Goal: Task Accomplishment & Management: Use online tool/utility

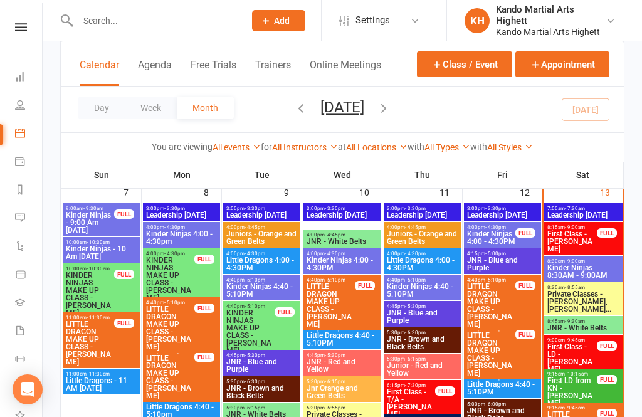
scroll to position [819, 0]
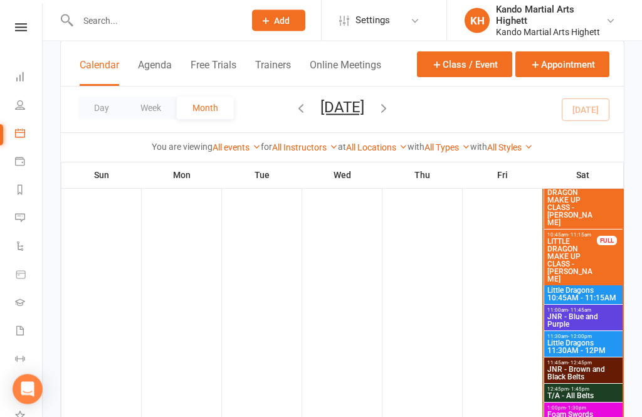
click at [594, 320] on span "JNR - Blue and Purple" at bounding box center [583, 320] width 73 height 15
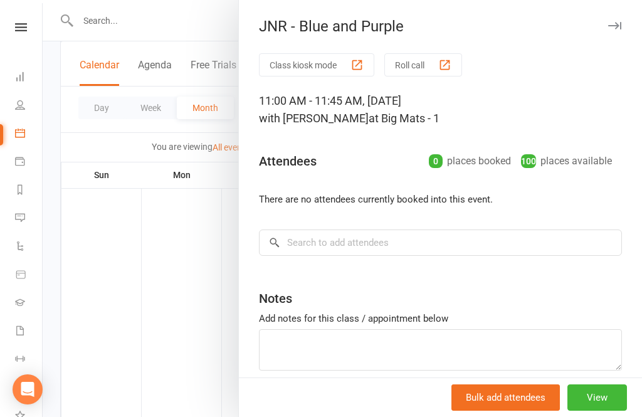
click at [420, 71] on button "Roll call" at bounding box center [423, 64] width 78 height 23
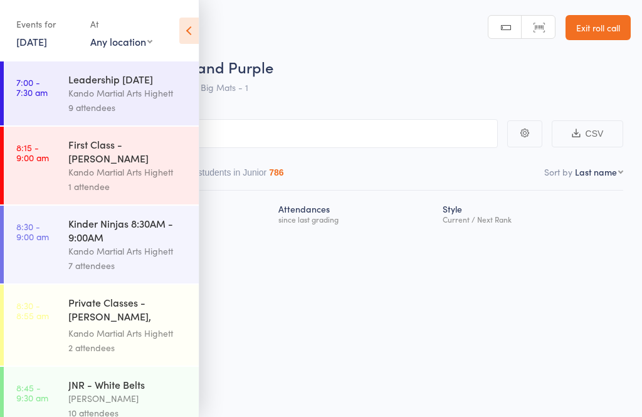
click at [198, 38] on icon at bounding box center [188, 31] width 19 height 26
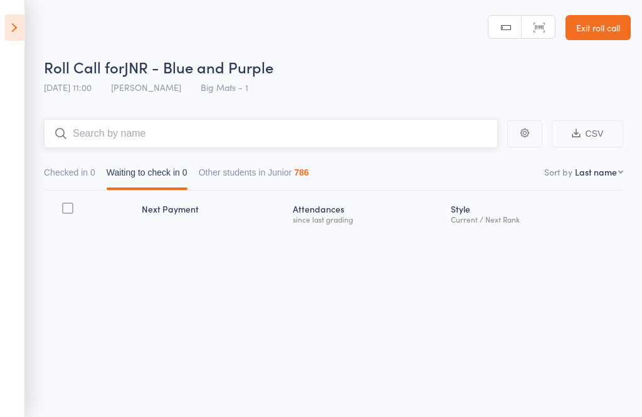
click at [209, 125] on input "search" at bounding box center [271, 133] width 454 height 29
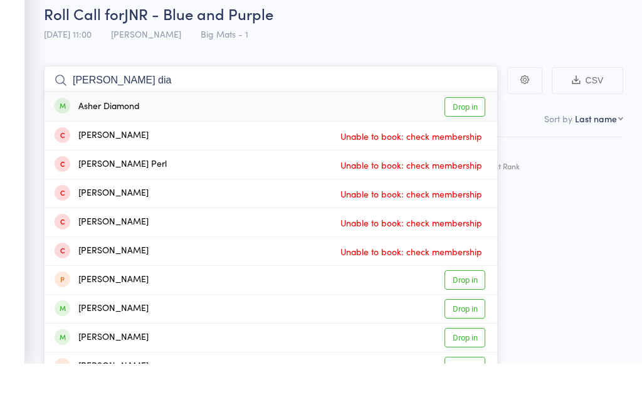
type input "Asher dia"
click at [468, 150] on link "Drop in" at bounding box center [464, 159] width 41 height 19
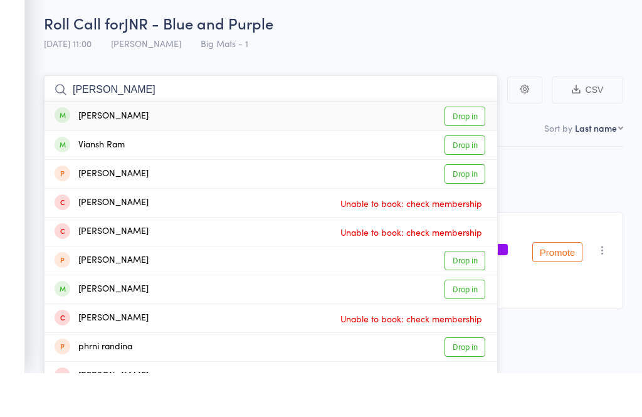
type input "ramona"
click at [472, 150] on link "Drop in" at bounding box center [464, 159] width 41 height 19
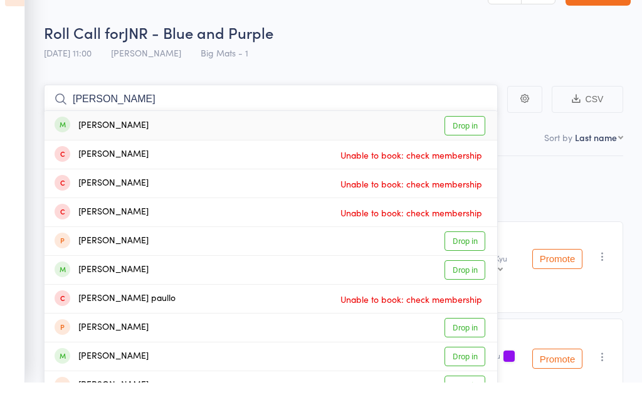
type input "raphael st"
click at [463, 150] on link "Drop in" at bounding box center [464, 159] width 41 height 19
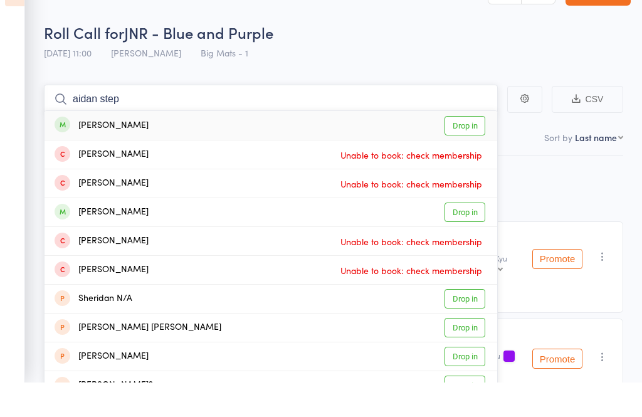
type input "aidan step"
click at [465, 150] on link "Drop in" at bounding box center [464, 159] width 41 height 19
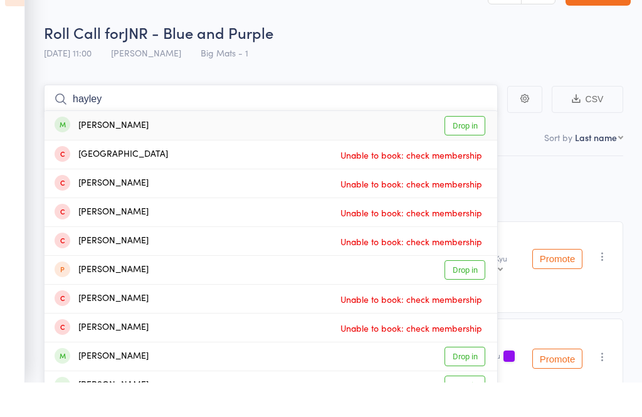
type input "hayley"
click at [474, 150] on link "Drop in" at bounding box center [464, 159] width 41 height 19
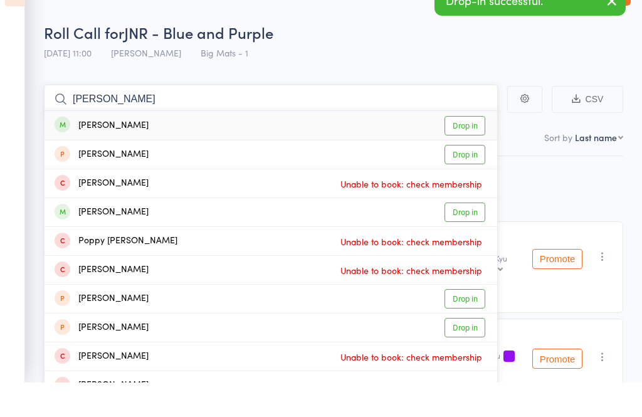
type input "jaya poo"
click at [466, 150] on link "Drop in" at bounding box center [464, 159] width 41 height 19
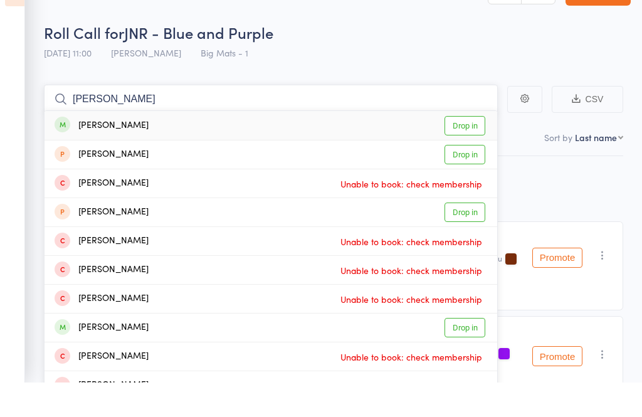
type input "Thomas duff"
click at [466, 150] on link "Drop in" at bounding box center [464, 159] width 41 height 19
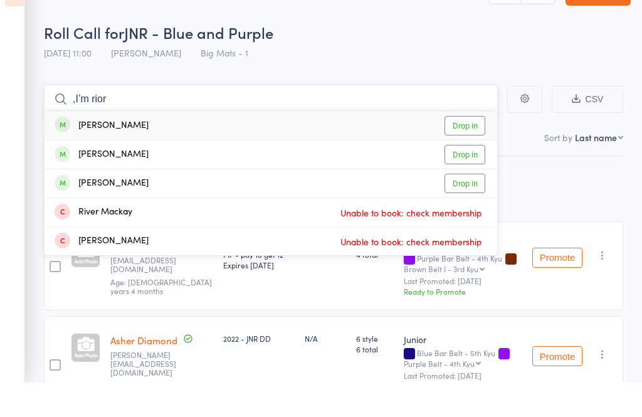
type input ",I’m rior"
click at [471, 150] on link "Drop in" at bounding box center [464, 159] width 41 height 19
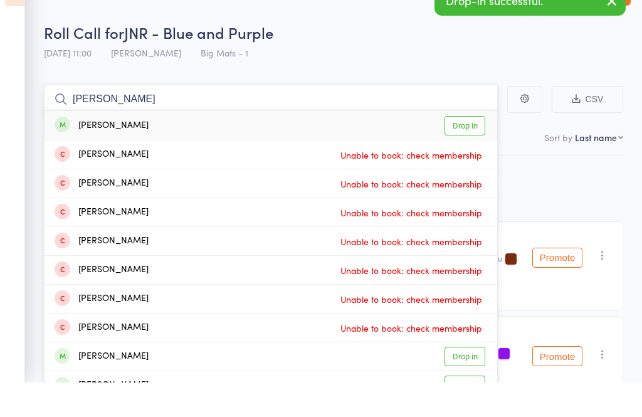
type input "daniel curr"
click at [462, 150] on link "Drop in" at bounding box center [464, 159] width 41 height 19
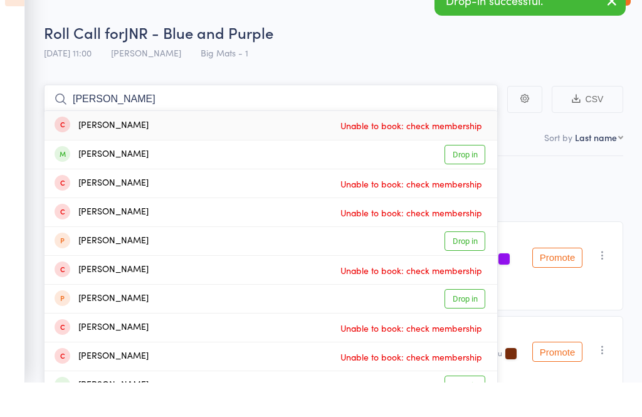
type input "thomas ball"
click at [464, 179] on link "Drop in" at bounding box center [464, 188] width 41 height 19
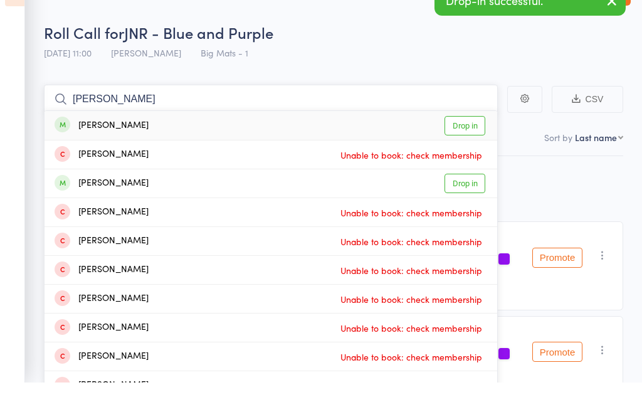
type input "ruby darm"
click at [472, 150] on link "Drop in" at bounding box center [464, 159] width 41 height 19
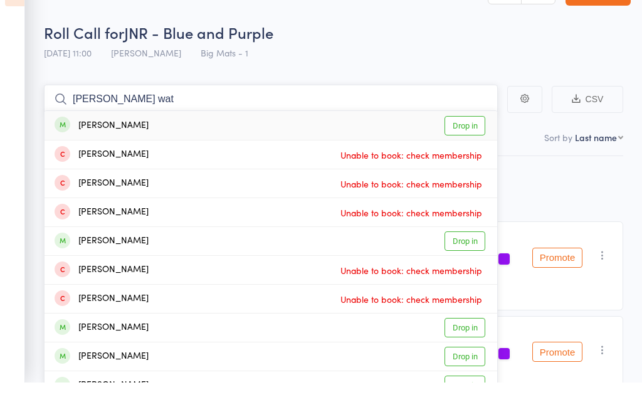
type input "charoltte wat"
click at [476, 150] on link "Drop in" at bounding box center [464, 159] width 41 height 19
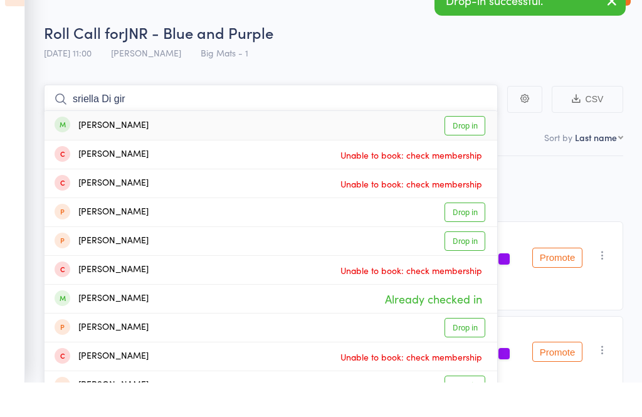
click at [460, 119] on input "sriella Di gir" at bounding box center [271, 133] width 454 height 29
type input "sriella Di gir"
click at [468, 150] on link "Drop in" at bounding box center [464, 159] width 41 height 19
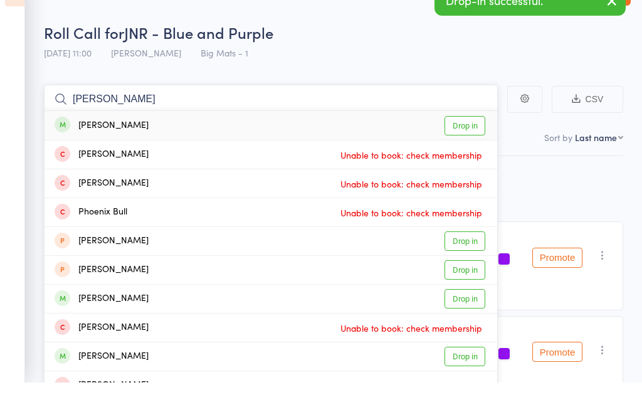
type input "ivy bull"
click at [466, 150] on link "Drop in" at bounding box center [464, 159] width 41 height 19
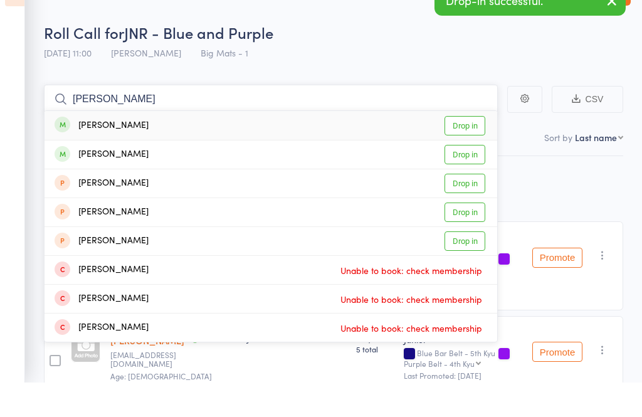
type input "miesha dang"
click at [468, 150] on link "Drop in" at bounding box center [464, 159] width 41 height 19
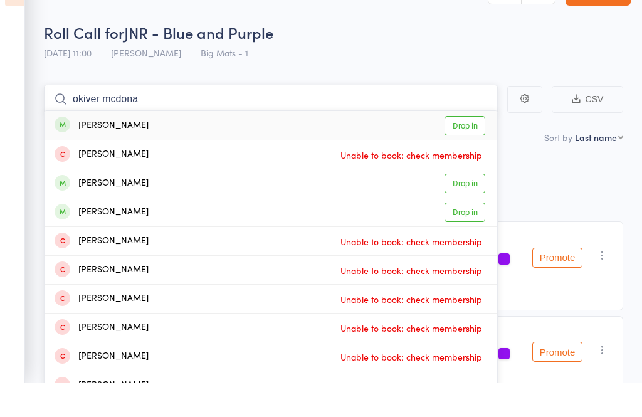
type input "okiver mcdona"
click at [472, 150] on link "Drop in" at bounding box center [464, 159] width 41 height 19
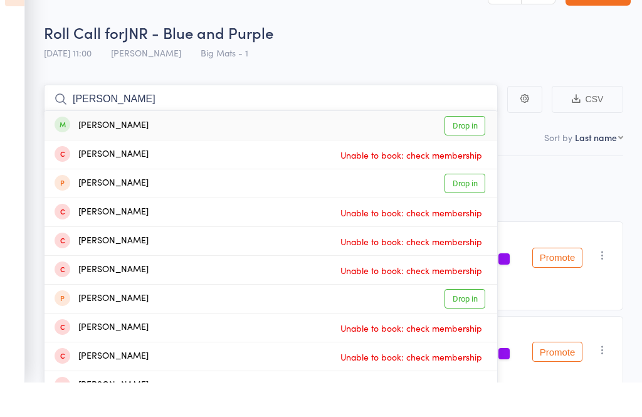
type input "toby marin"
click at [471, 150] on link "Drop in" at bounding box center [464, 159] width 41 height 19
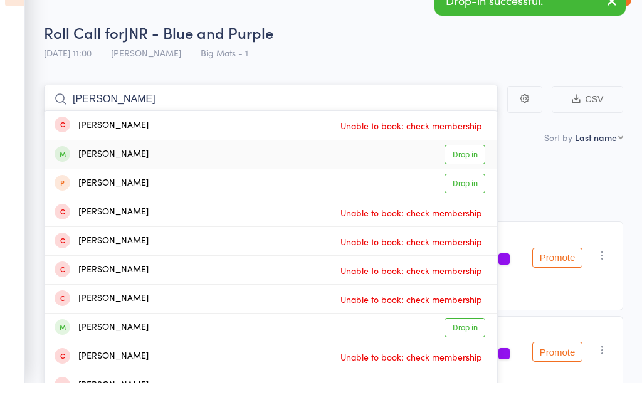
type input "jacob mart"
click at [466, 179] on link "Drop in" at bounding box center [464, 188] width 41 height 19
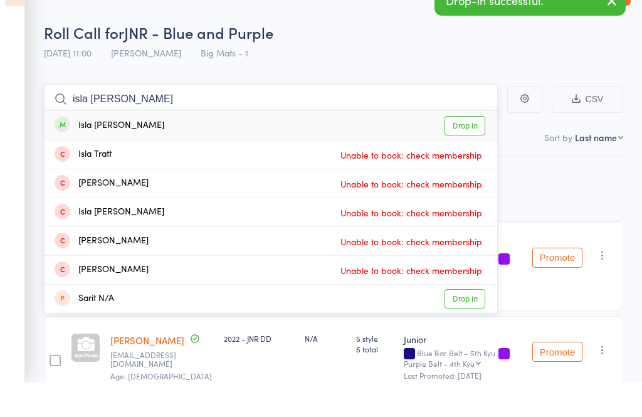
type input "isla sargent"
click at [462, 150] on link "Drop in" at bounding box center [464, 159] width 41 height 19
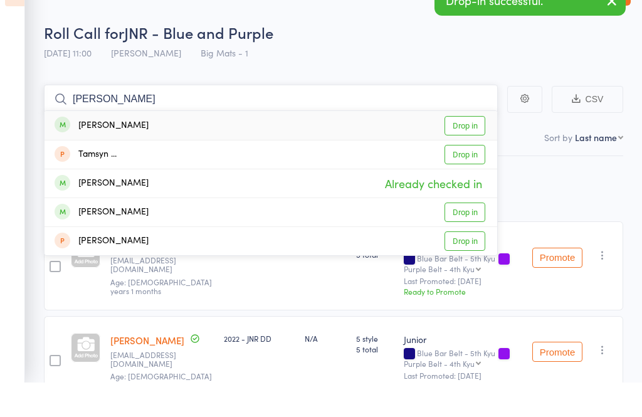
type input "tamsim duff"
click at [477, 150] on link "Drop in" at bounding box center [464, 159] width 41 height 19
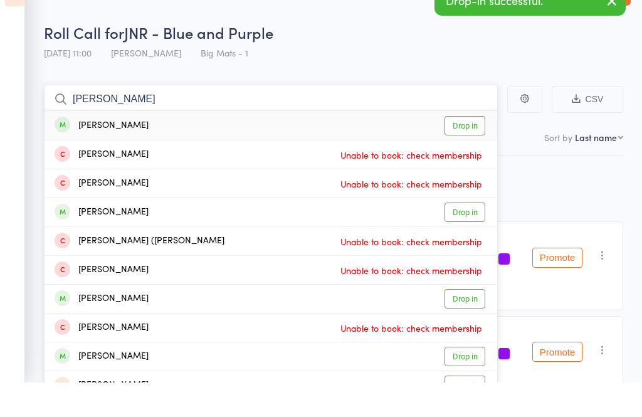
type input "isabella headly"
click at [459, 150] on link "Drop in" at bounding box center [464, 159] width 41 height 19
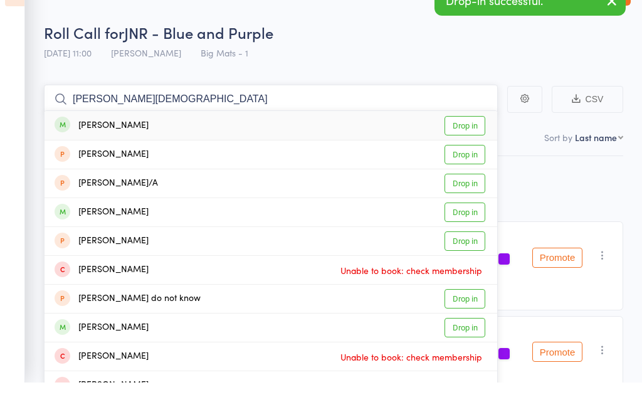
type input "nashmin davi"
click at [469, 150] on link "Drop in" at bounding box center [464, 159] width 41 height 19
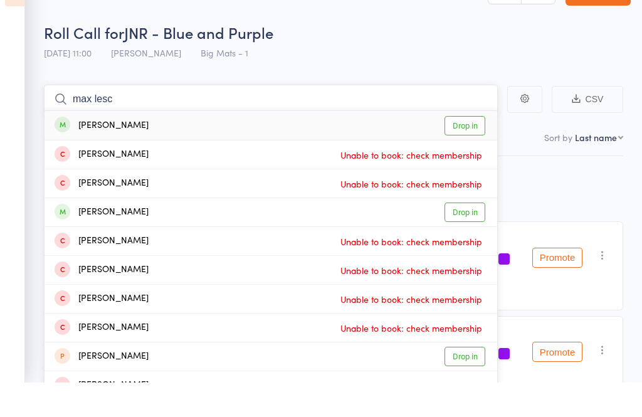
type input "max lesc"
click at [467, 150] on link "Drop in" at bounding box center [464, 159] width 41 height 19
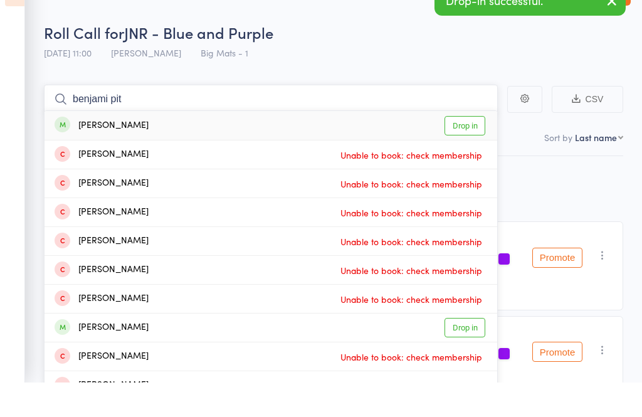
type input "benjami pit"
click at [463, 150] on link "Drop in" at bounding box center [464, 159] width 41 height 19
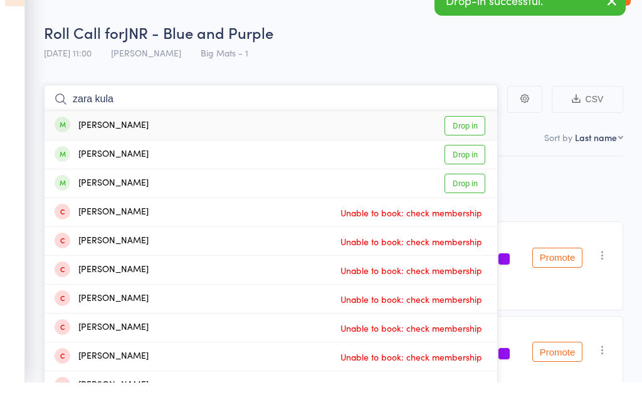
type input "zara kula"
click at [464, 150] on link "Drop in" at bounding box center [464, 159] width 41 height 19
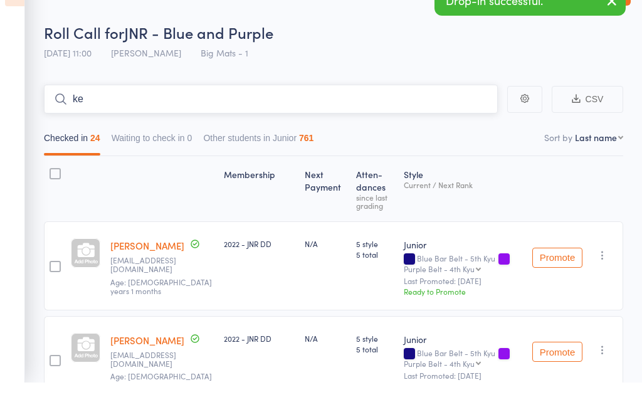
type input "k"
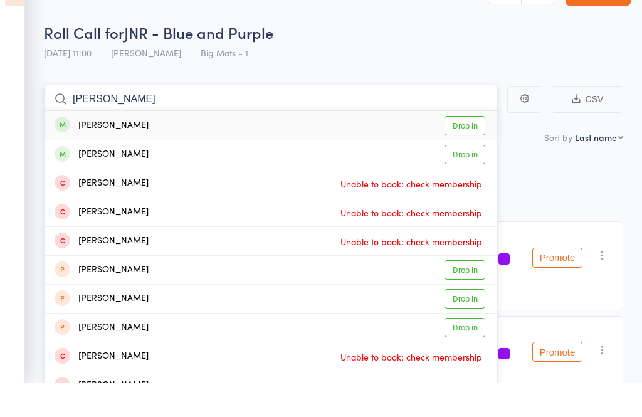
type input "leila ros"
click at [467, 150] on link "Drop in" at bounding box center [464, 159] width 41 height 19
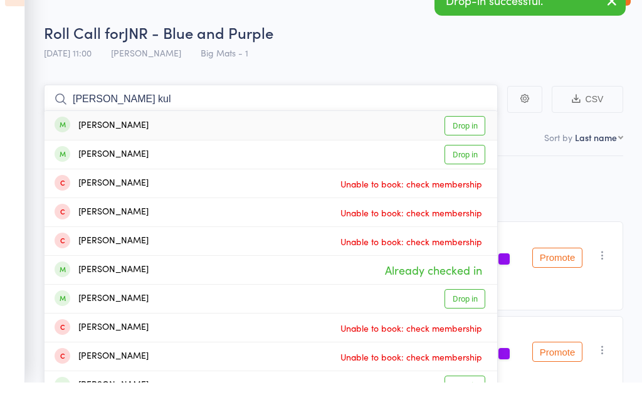
type input "lelia kul"
click at [474, 150] on link "Drop in" at bounding box center [464, 159] width 41 height 19
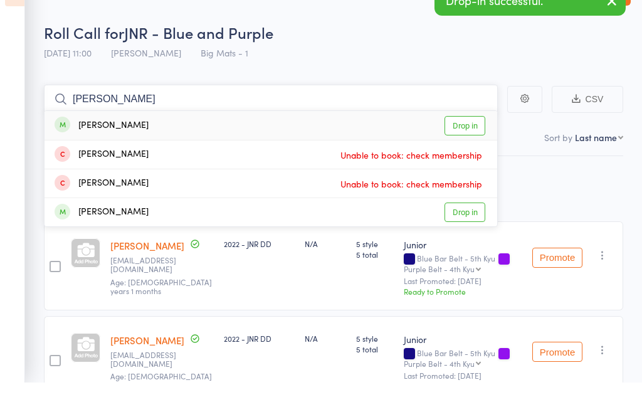
type input "Neil oarik"
click at [462, 150] on link "Drop in" at bounding box center [464, 159] width 41 height 19
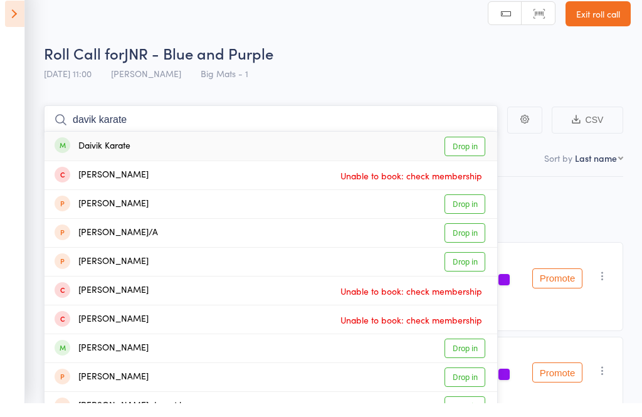
type input "davik karate"
click at [466, 150] on link "Drop in" at bounding box center [464, 159] width 41 height 19
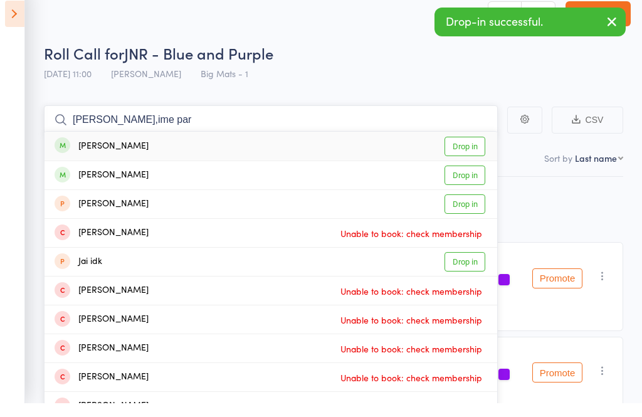
type input "jas,ime par"
click at [470, 150] on link "Drop in" at bounding box center [464, 159] width 41 height 19
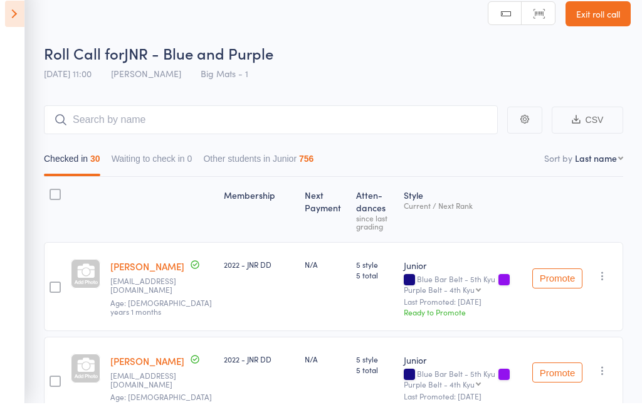
click at [592, 15] on link "Exit roll call" at bounding box center [597, 27] width 65 height 25
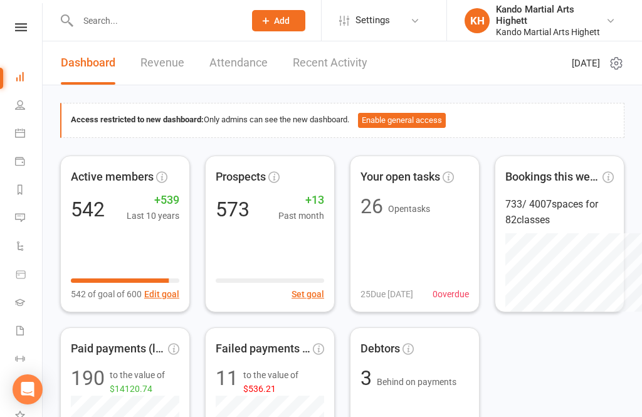
click at [19, 143] on link "Calendar" at bounding box center [29, 134] width 28 height 28
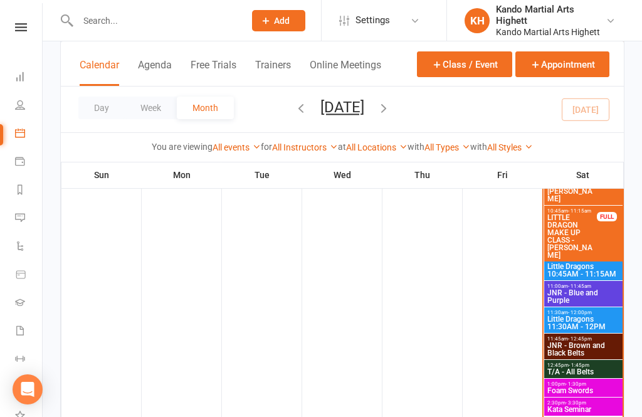
scroll to position [1391, 0]
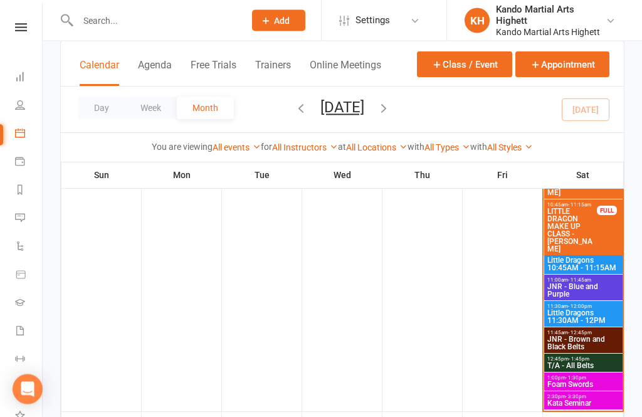
click at [589, 315] on span "Little Dragons 11:30AM - 12PM" at bounding box center [583, 317] width 73 height 15
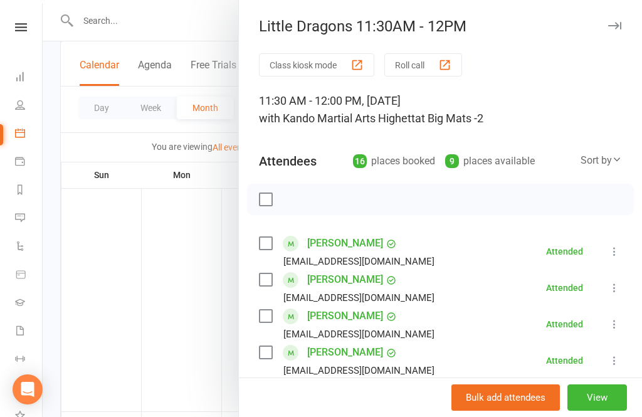
click at [118, 266] on div at bounding box center [342, 208] width 599 height 417
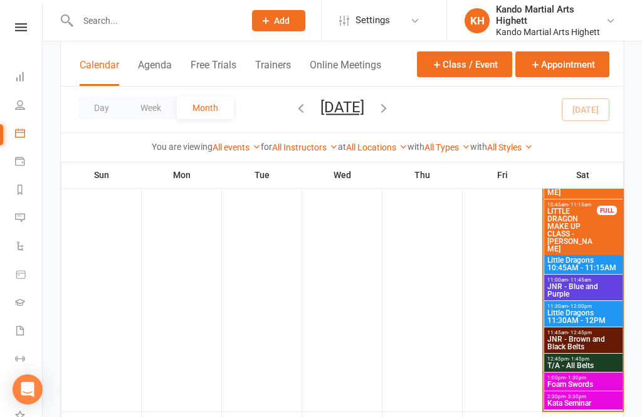
click at [595, 360] on span "12:45pm - 1:45pm" at bounding box center [583, 359] width 73 height 6
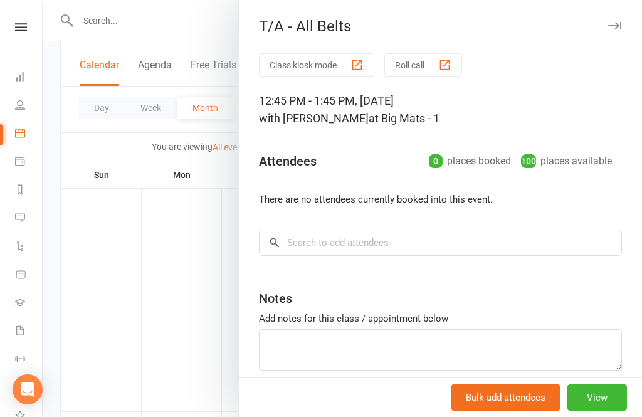
click at [152, 315] on div at bounding box center [342, 208] width 599 height 417
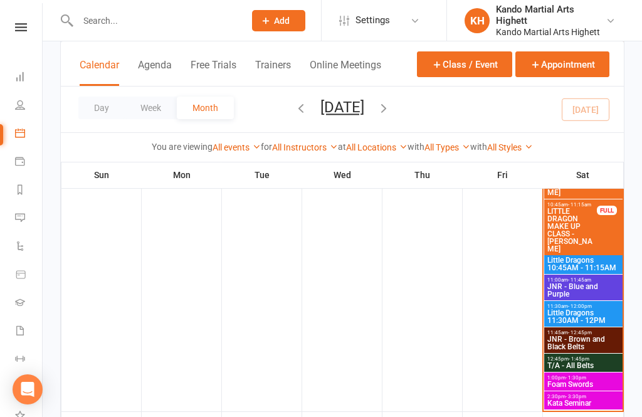
click at [604, 339] on span "JNR - Brown and Black Belts" at bounding box center [583, 342] width 73 height 15
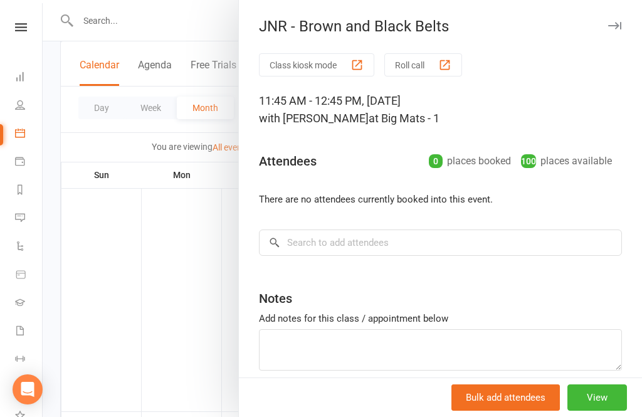
click at [432, 59] on button "Roll call" at bounding box center [423, 64] width 78 height 23
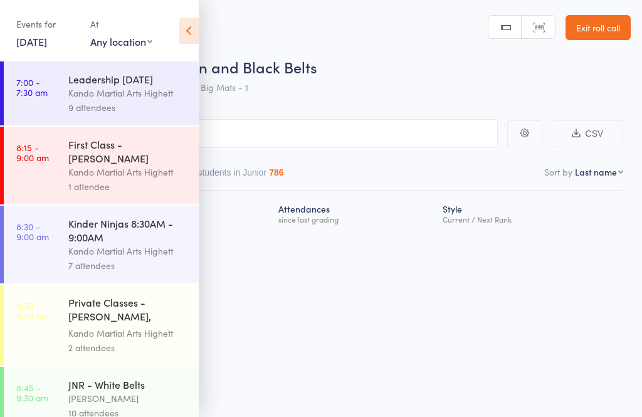
click at [185, 42] on icon at bounding box center [188, 31] width 19 height 26
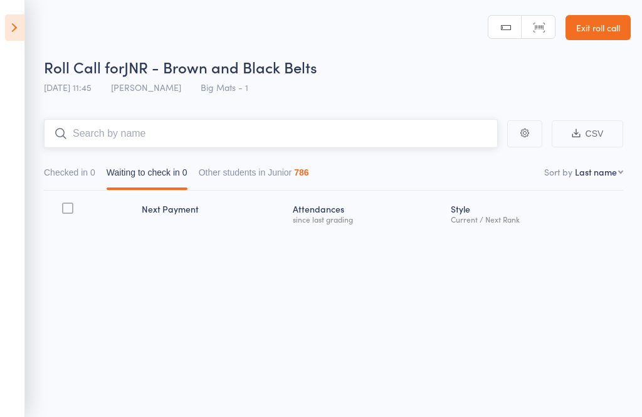
click at [158, 122] on input "search" at bounding box center [271, 133] width 454 height 29
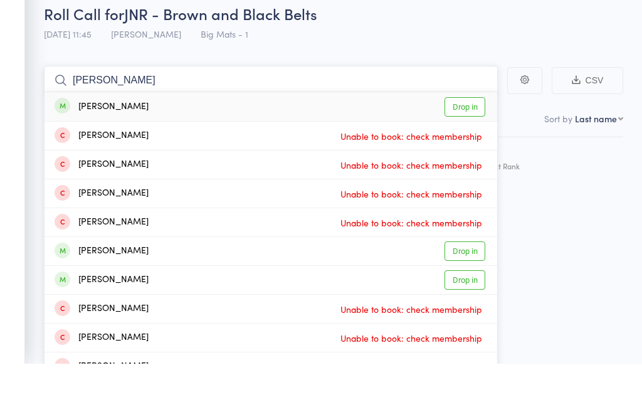
type input "Samuel johns"
click at [473, 150] on link "Drop in" at bounding box center [464, 159] width 41 height 19
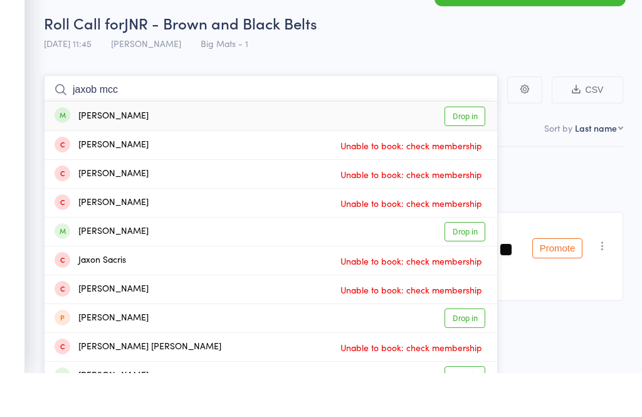
type input "jaxob mcc"
click at [466, 150] on link "Drop in" at bounding box center [464, 159] width 41 height 19
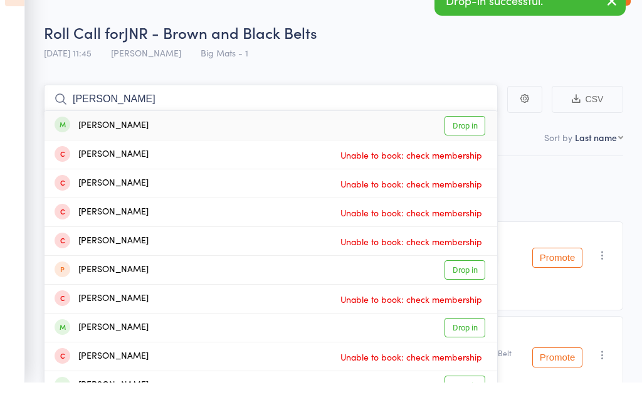
type input "eward rho"
click at [468, 150] on link "Drop in" at bounding box center [464, 159] width 41 height 19
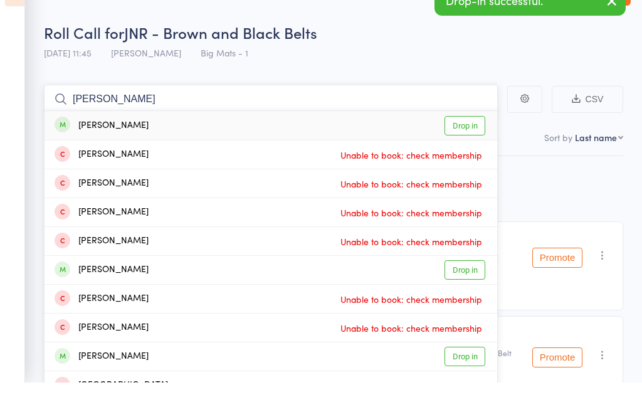
type input "spencer hall"
click at [456, 150] on link "Drop in" at bounding box center [464, 159] width 41 height 19
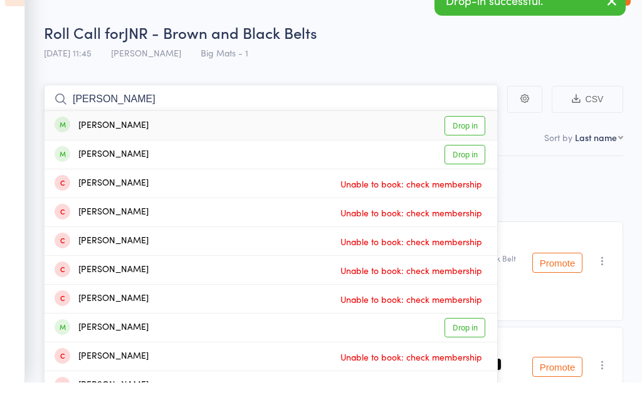
type input "harry goble"
click at [467, 150] on link "Drop in" at bounding box center [464, 159] width 41 height 19
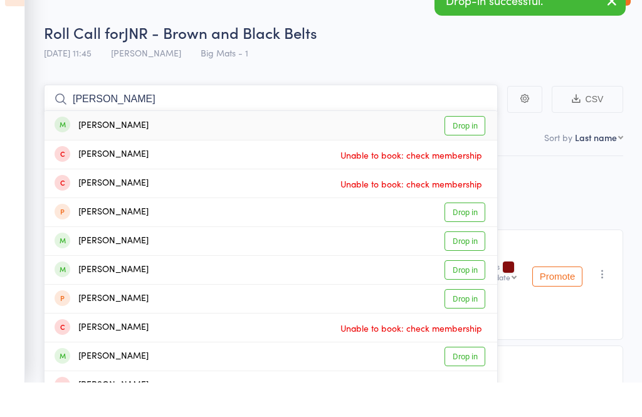
type input "jonty mazur"
click at [472, 150] on link "Drop in" at bounding box center [464, 159] width 41 height 19
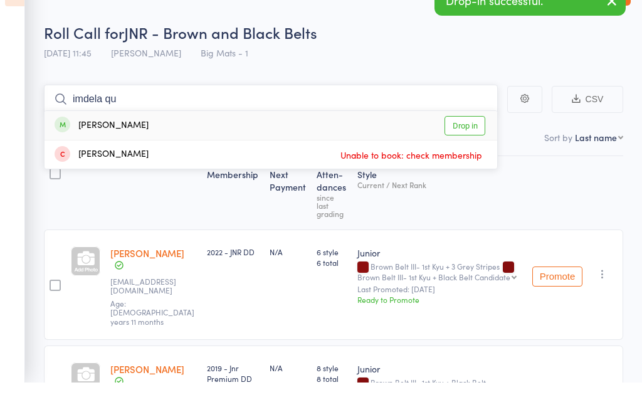
type input "imdela qu"
click at [459, 150] on link "Drop in" at bounding box center [464, 159] width 41 height 19
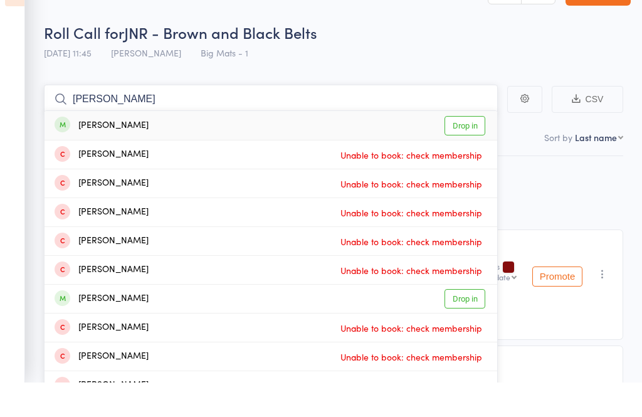
type input "chloe benn"
click at [467, 150] on link "Drop in" at bounding box center [464, 159] width 41 height 19
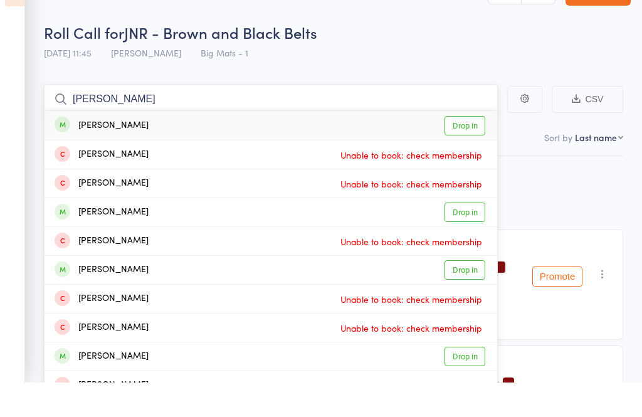
type input "liam ahar"
click at [469, 150] on link "Drop in" at bounding box center [464, 159] width 41 height 19
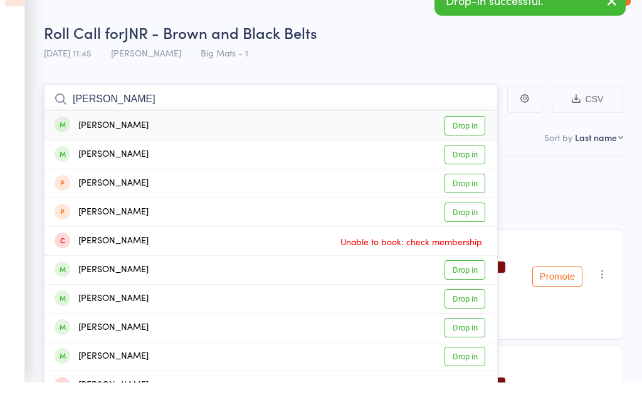
type input "freya foster"
click at [465, 150] on link "Drop in" at bounding box center [464, 159] width 41 height 19
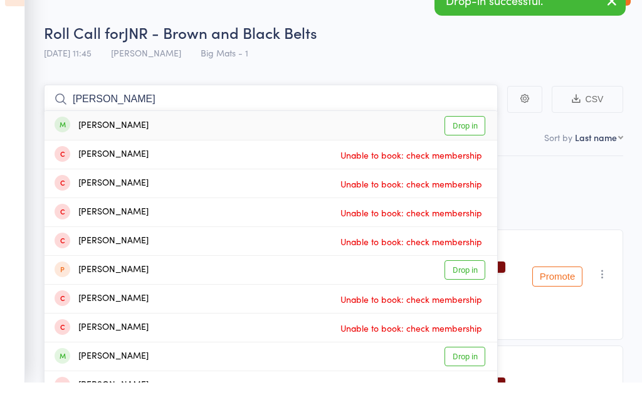
type input "dean xheng"
click at [468, 150] on link "Drop in" at bounding box center [464, 159] width 41 height 19
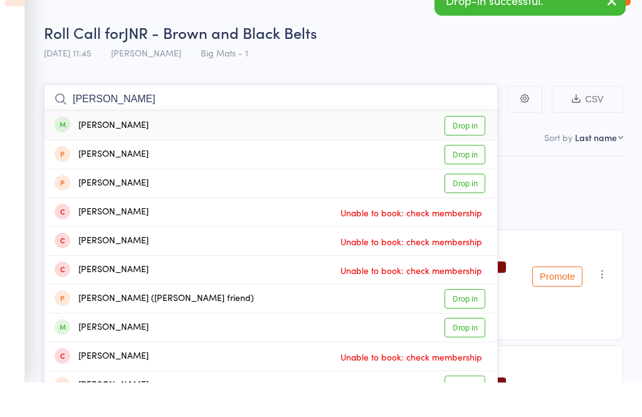
type input "elliot gold"
click at [461, 150] on link "Drop in" at bounding box center [464, 159] width 41 height 19
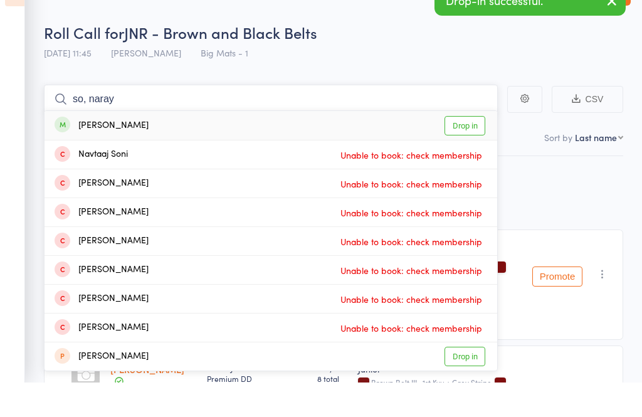
type input "so, naray"
click at [471, 150] on link "Drop in" at bounding box center [464, 159] width 41 height 19
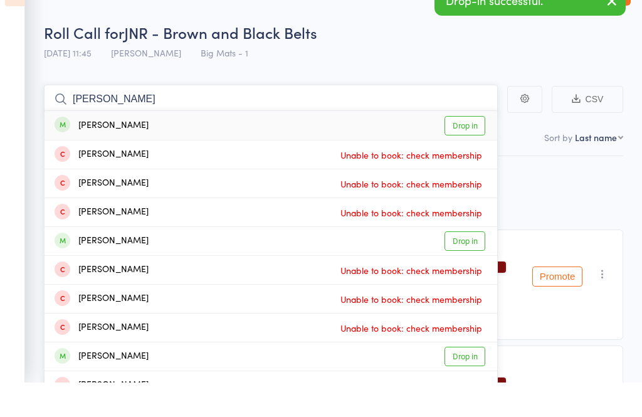
type input "joshua kula"
click at [466, 150] on link "Drop in" at bounding box center [464, 159] width 41 height 19
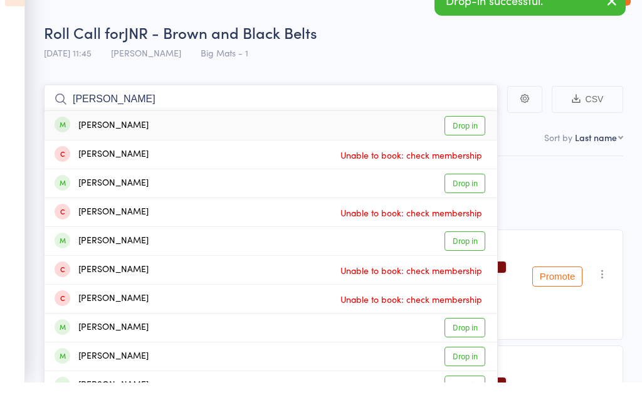
type input "oscar rando"
click at [466, 150] on link "Drop in" at bounding box center [464, 159] width 41 height 19
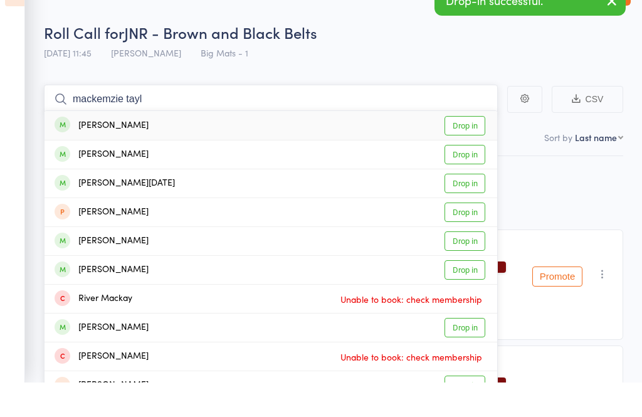
type input "mackemzie tayl"
click at [470, 150] on link "Drop in" at bounding box center [464, 159] width 41 height 19
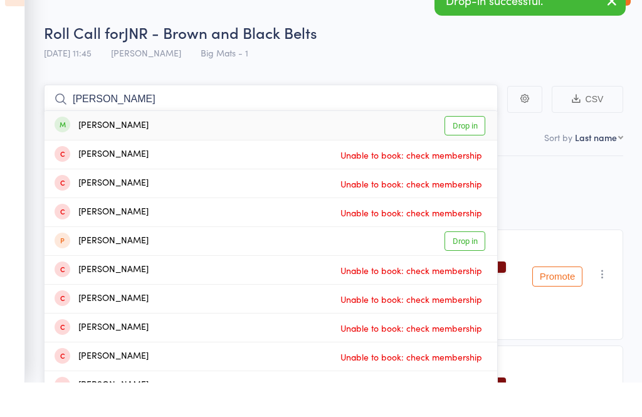
type input "logan richard"
click at [469, 150] on link "Drop in" at bounding box center [464, 159] width 41 height 19
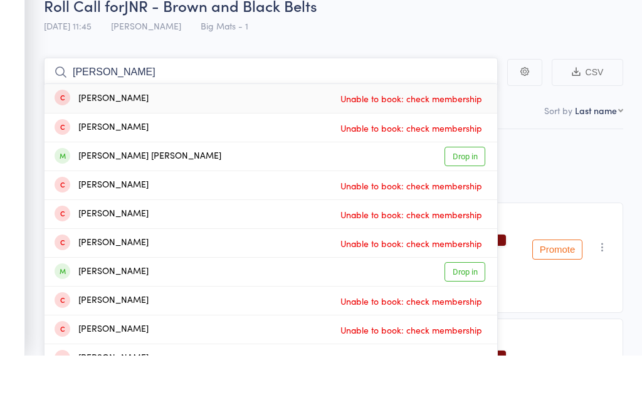
type input "kame corr"
click at [470, 208] on link "Drop in" at bounding box center [464, 217] width 41 height 19
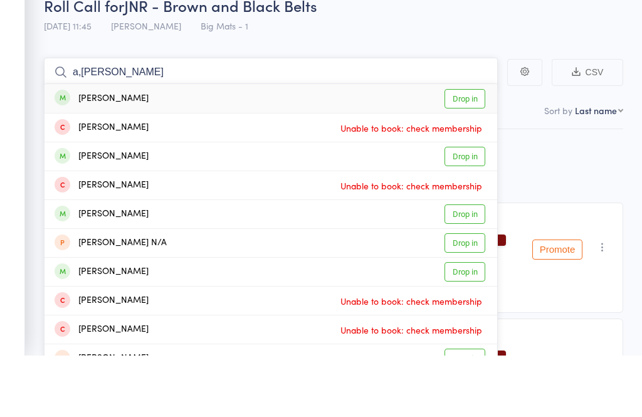
type input "a,Elise hobde"
click at [465, 150] on link "Drop in" at bounding box center [464, 159] width 41 height 19
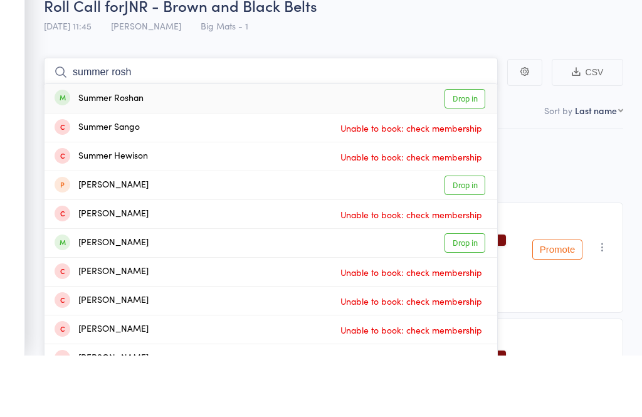
type input "summer rosh"
click at [470, 150] on link "Drop in" at bounding box center [464, 159] width 41 height 19
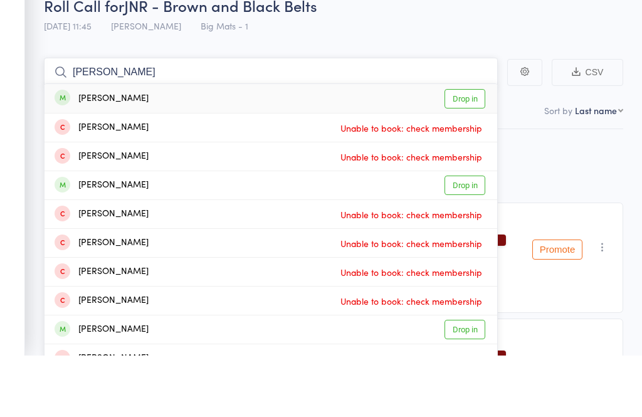
type input "alexander lefe"
click at [476, 150] on link "Drop in" at bounding box center [464, 159] width 41 height 19
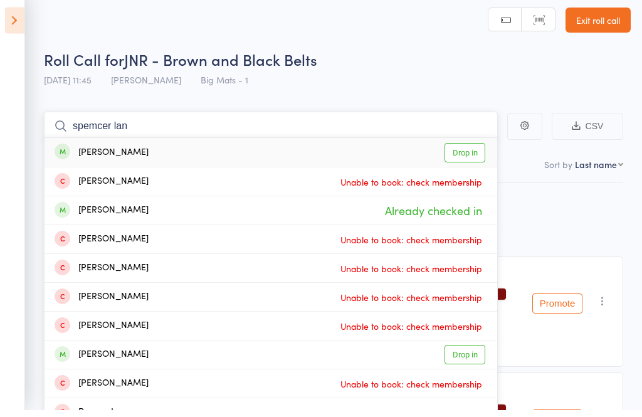
type input "spemcer lan"
click at [465, 150] on link "Drop in" at bounding box center [464, 159] width 41 height 19
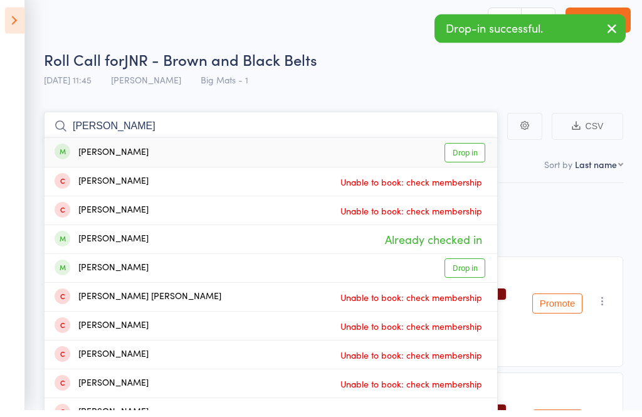
type input "alexis taylor"
click at [465, 150] on link "Drop in" at bounding box center [464, 159] width 41 height 19
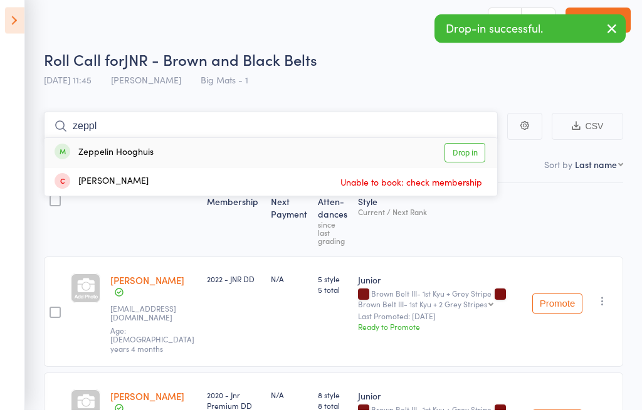
type input "zeppl"
click at [479, 150] on link "Drop in" at bounding box center [464, 159] width 41 height 19
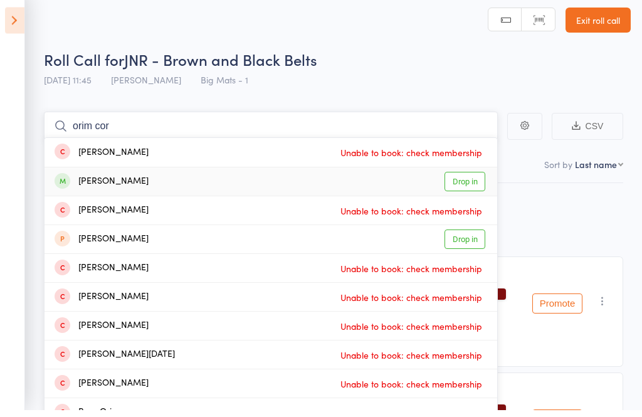
type input "orim cor"
click at [465, 183] on link "Drop in" at bounding box center [464, 188] width 41 height 19
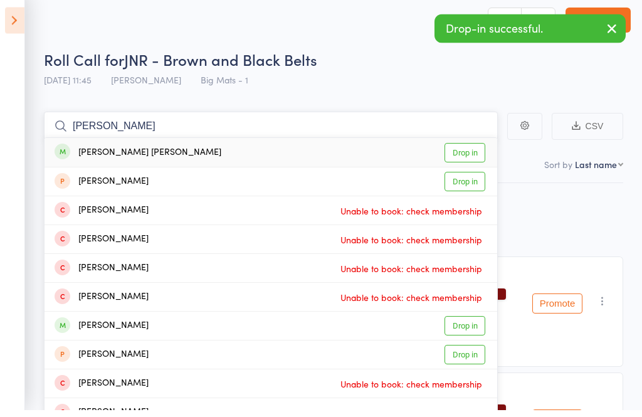
type input "oliva lee"
click at [466, 150] on link "Drop in" at bounding box center [464, 159] width 41 height 19
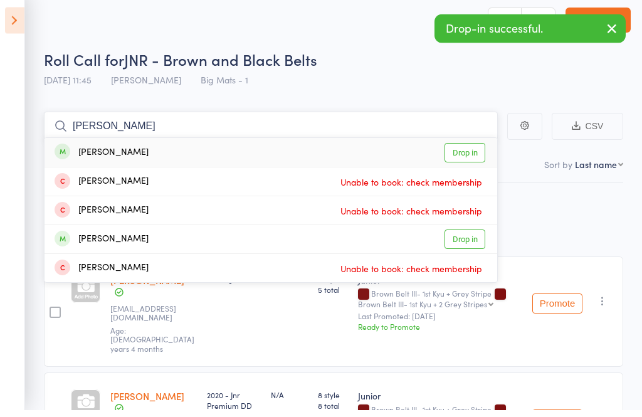
type input "sidney uat"
click at [468, 150] on link "Drop in" at bounding box center [464, 159] width 41 height 19
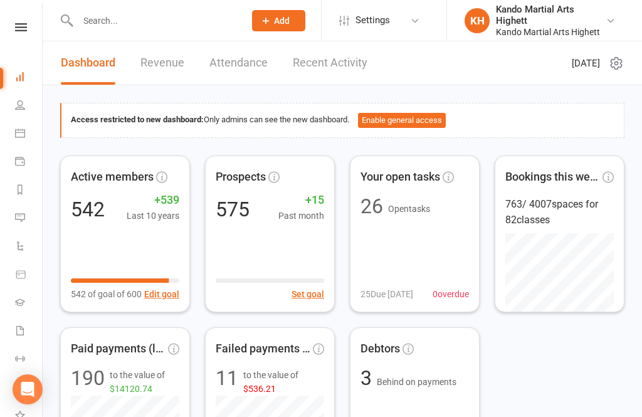
click at [31, 122] on link "Calendar" at bounding box center [29, 134] width 28 height 28
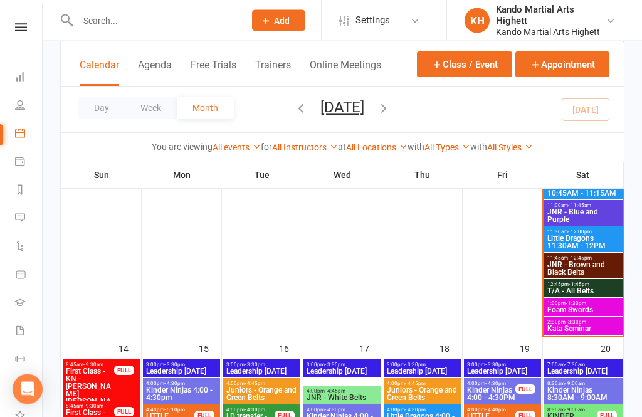
scroll to position [1470, 0]
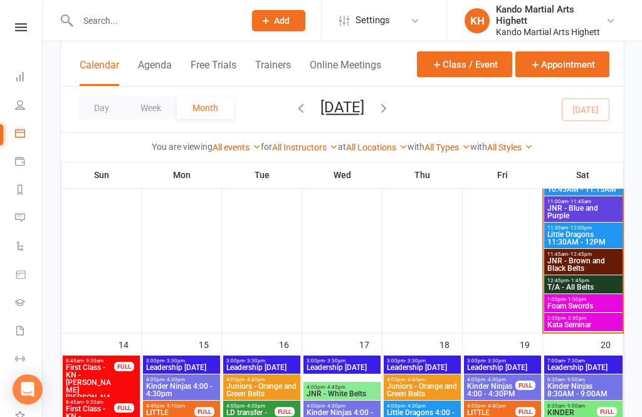
click at [604, 298] on span "1:00pm - 1:30pm" at bounding box center [583, 300] width 73 height 6
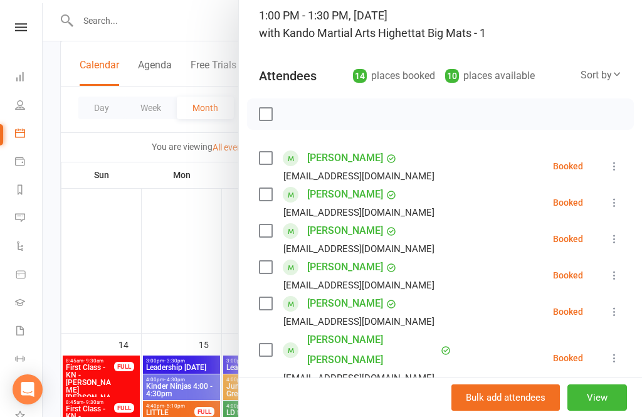
scroll to position [80, 0]
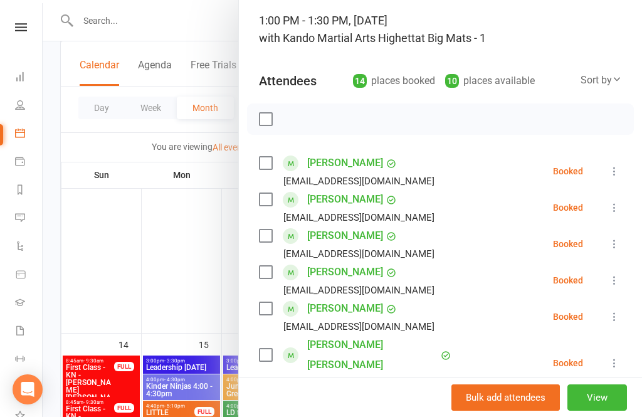
click at [193, 314] on div at bounding box center [342, 208] width 599 height 417
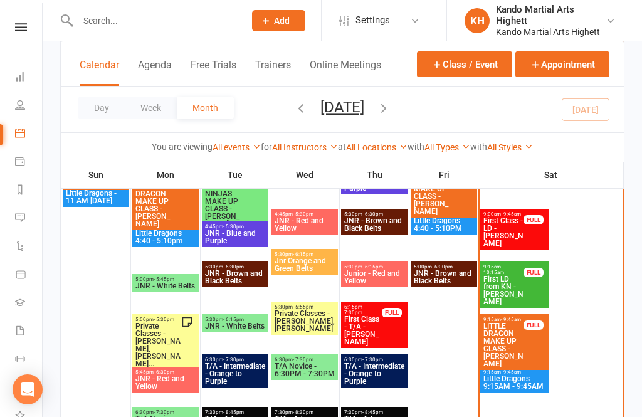
scroll to position [1462, 0]
